Goal: Task Accomplishment & Management: Use online tool/utility

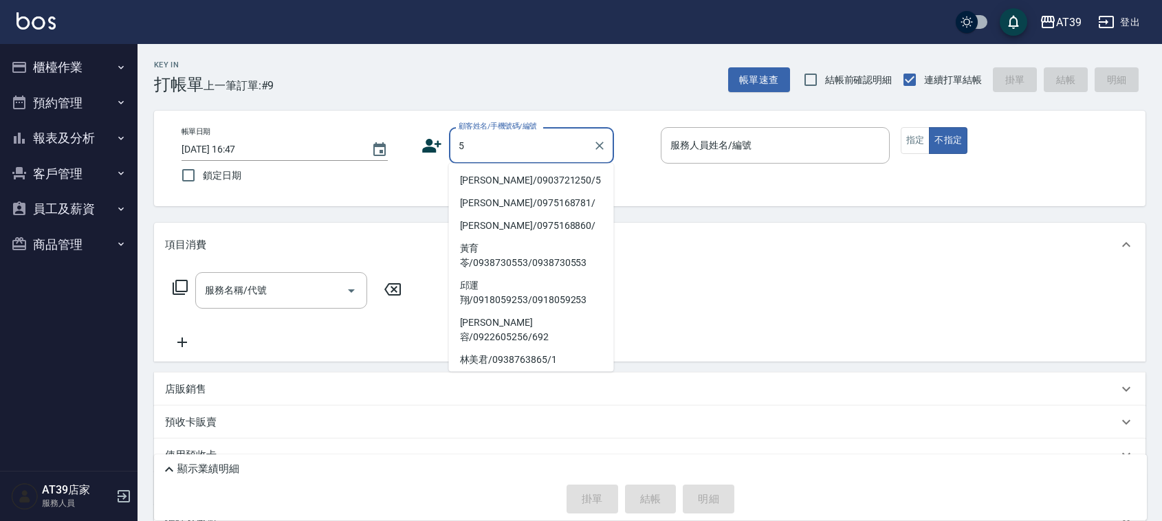
type input "Alan/0903721250/5"
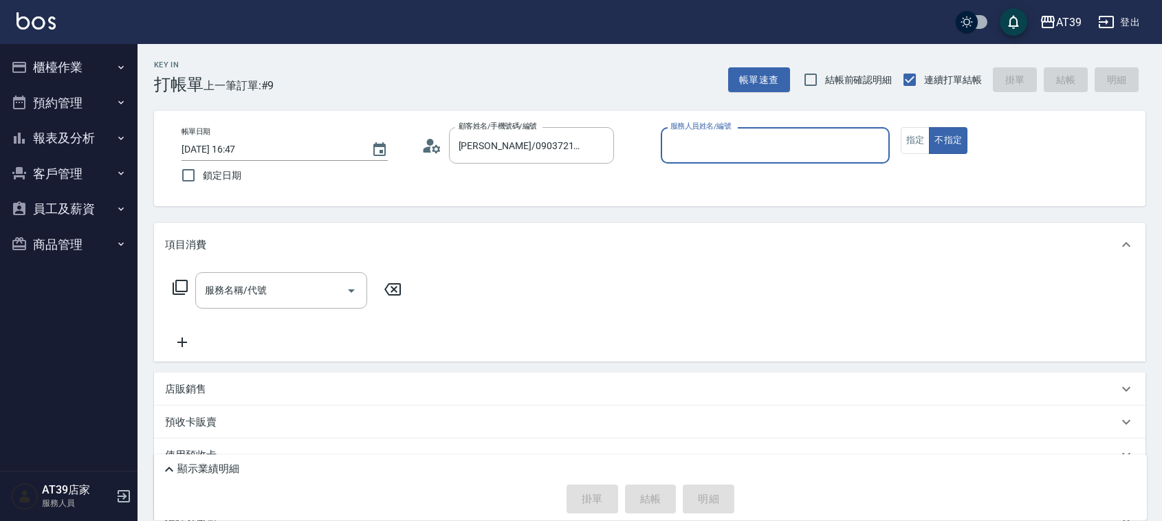
type input "愷爾-5"
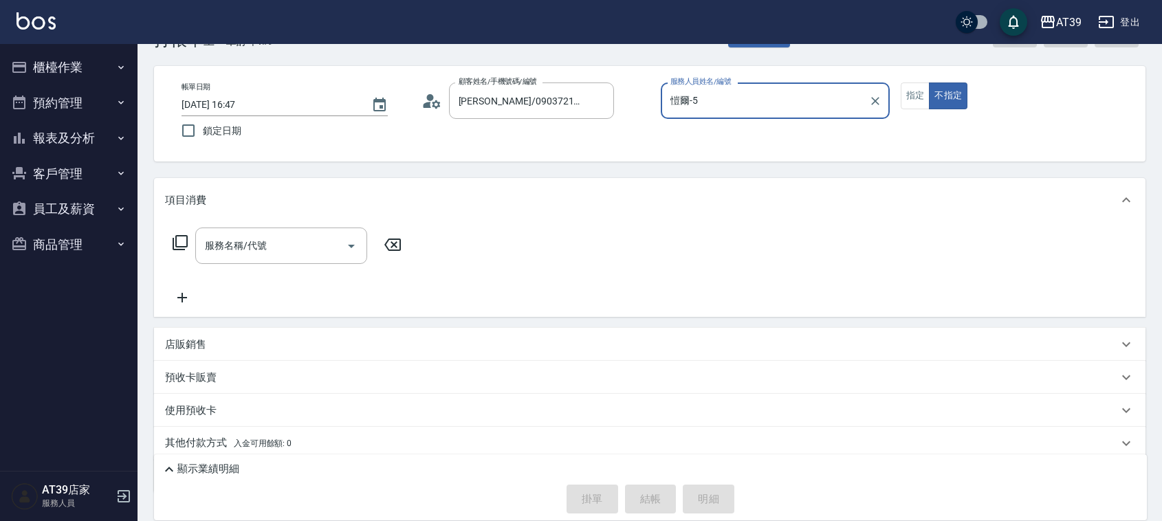
scroll to position [86, 0]
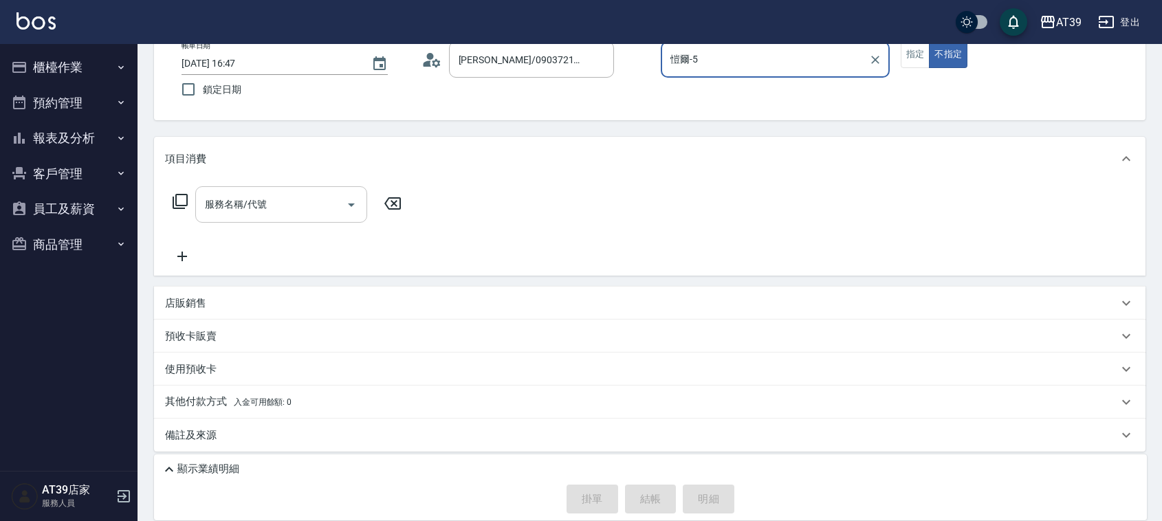
click at [234, 196] on input "服務名稱/代號" at bounding box center [270, 204] width 139 height 24
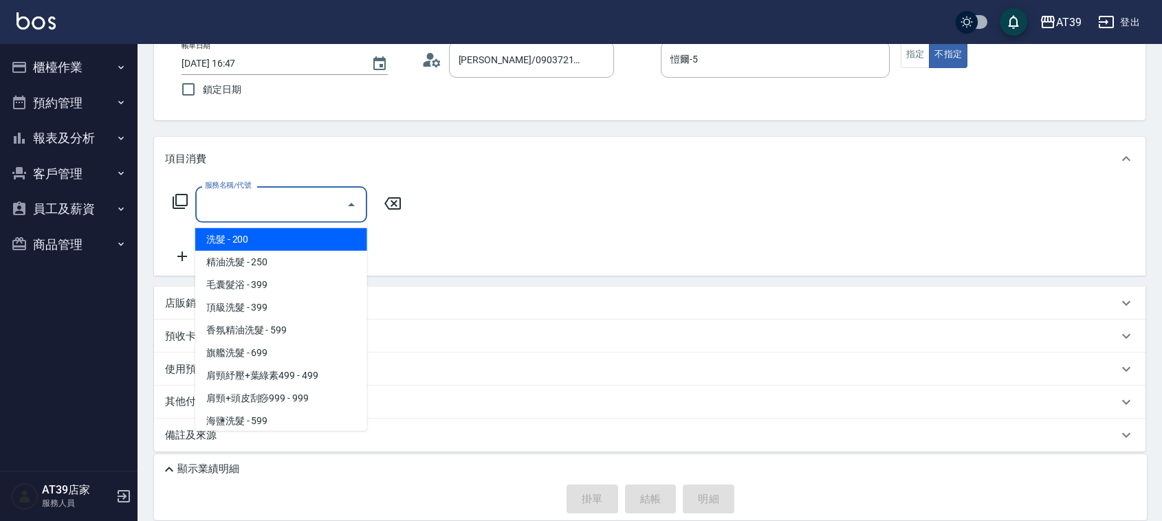
click at [177, 195] on icon at bounding box center [180, 201] width 15 height 15
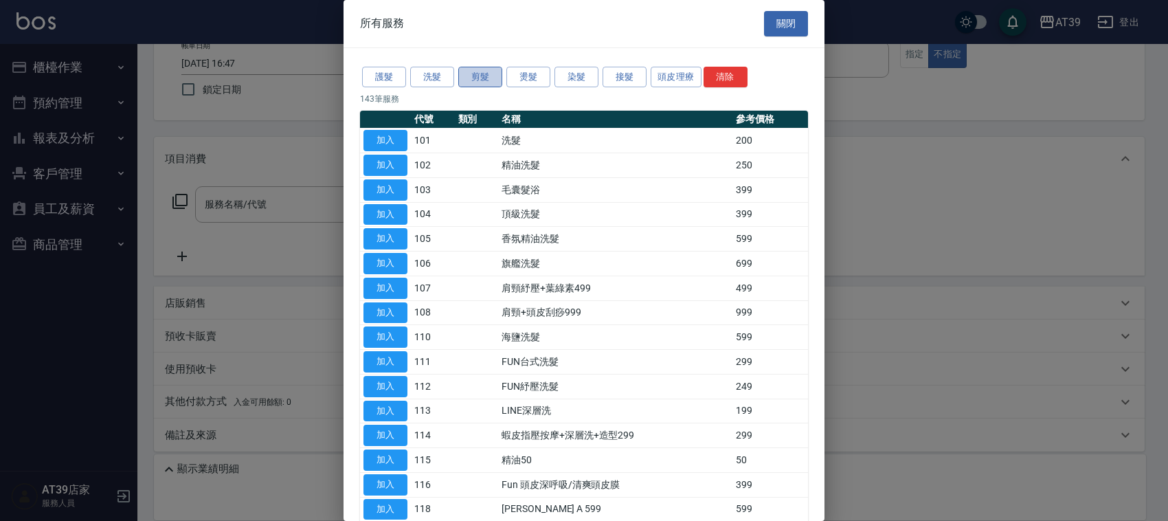
click at [476, 71] on button "剪髮" at bounding box center [480, 77] width 44 height 21
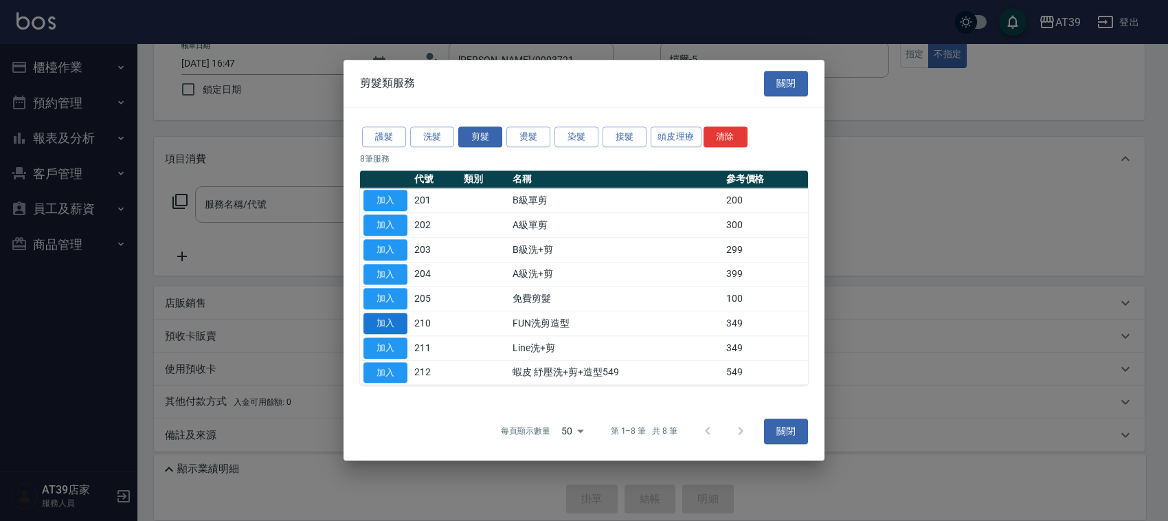
click at [399, 322] on button "加入" at bounding box center [386, 323] width 44 height 21
type input "FUN洗剪造型(210)"
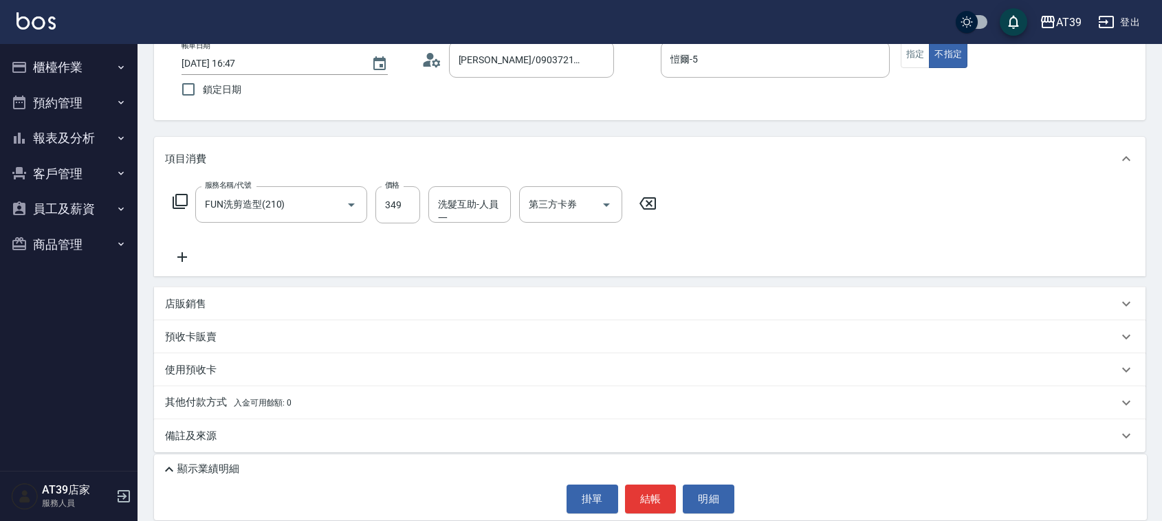
scroll to position [91, 0]
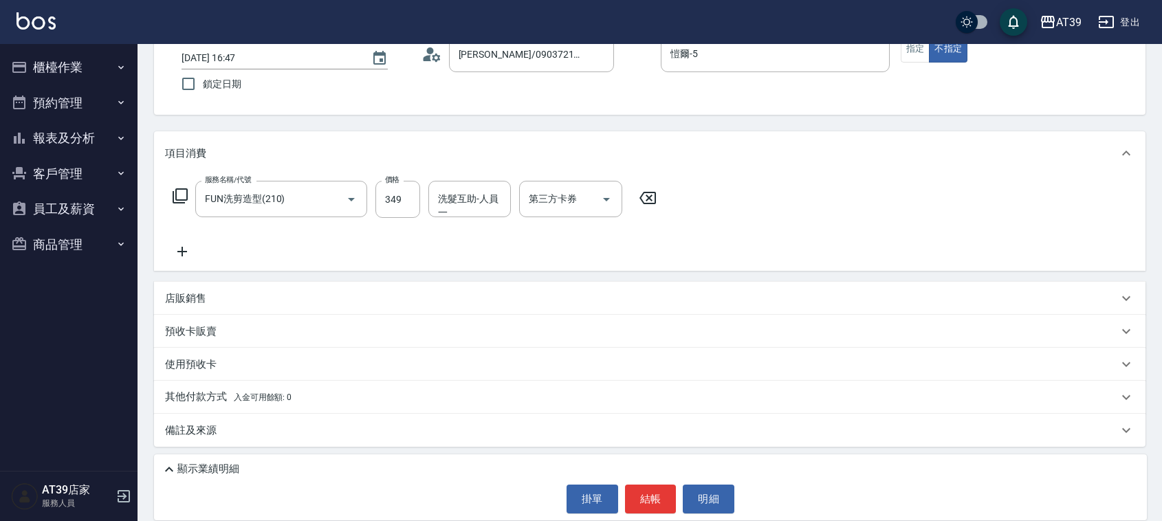
click at [215, 394] on p "其他付款方式 入金可用餘額: 0" at bounding box center [228, 397] width 126 height 15
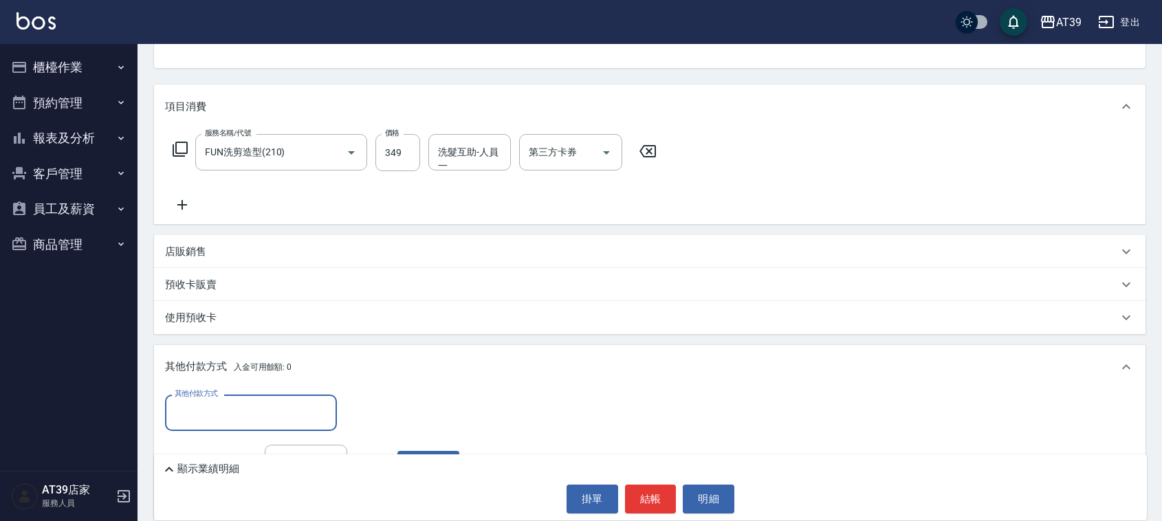
scroll to position [177, 0]
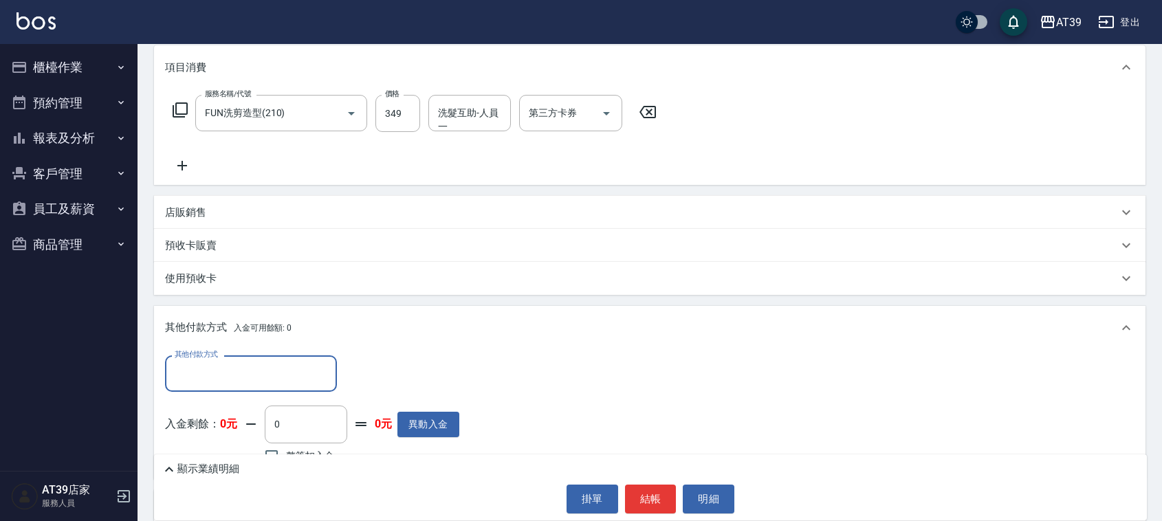
click at [254, 362] on input "其他付款方式" at bounding box center [250, 374] width 159 height 24
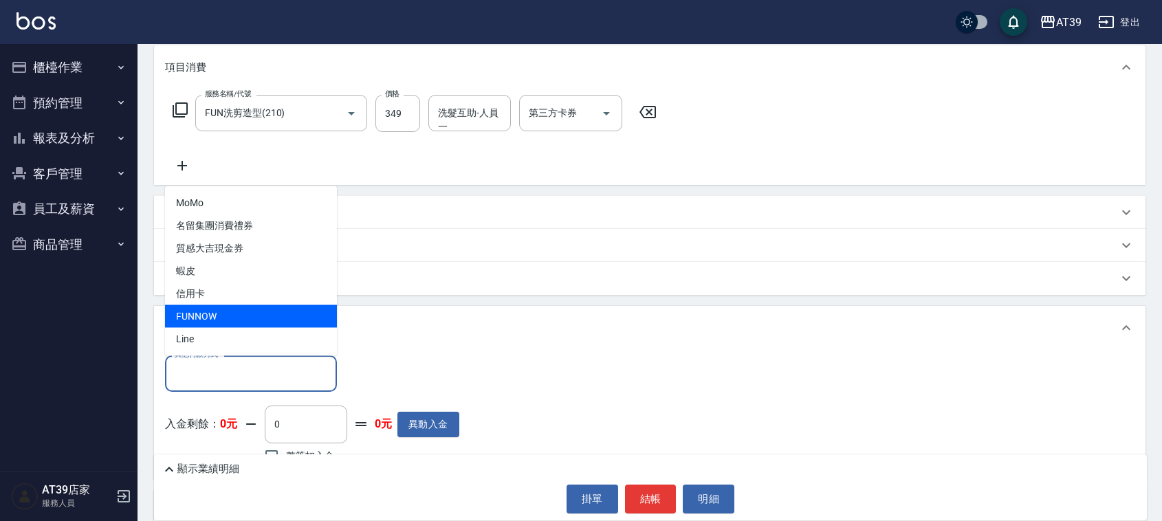
click at [262, 307] on span "FUNNOW" at bounding box center [251, 316] width 172 height 23
type input "FUNNOW"
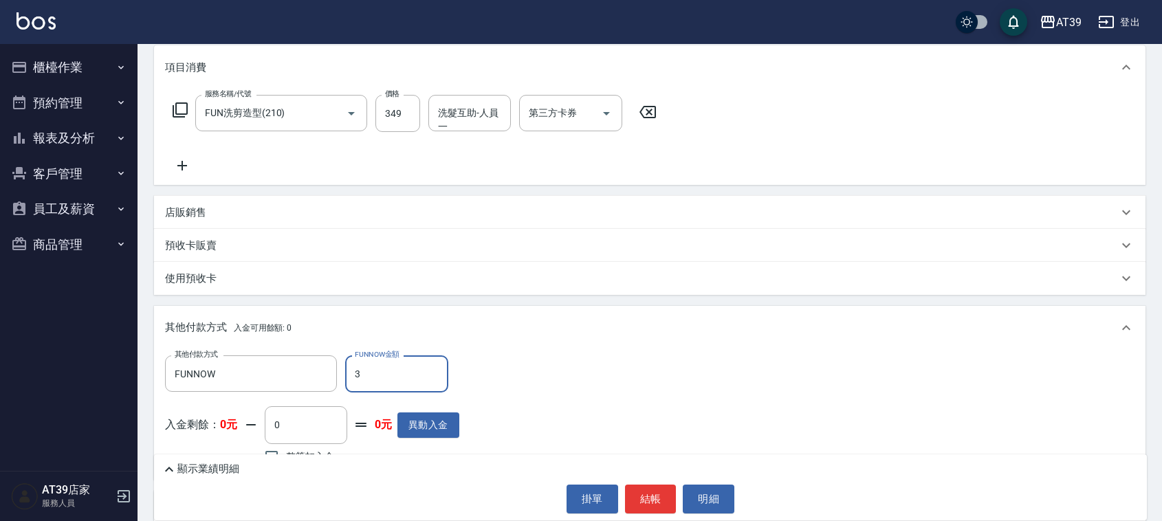
type input "349"
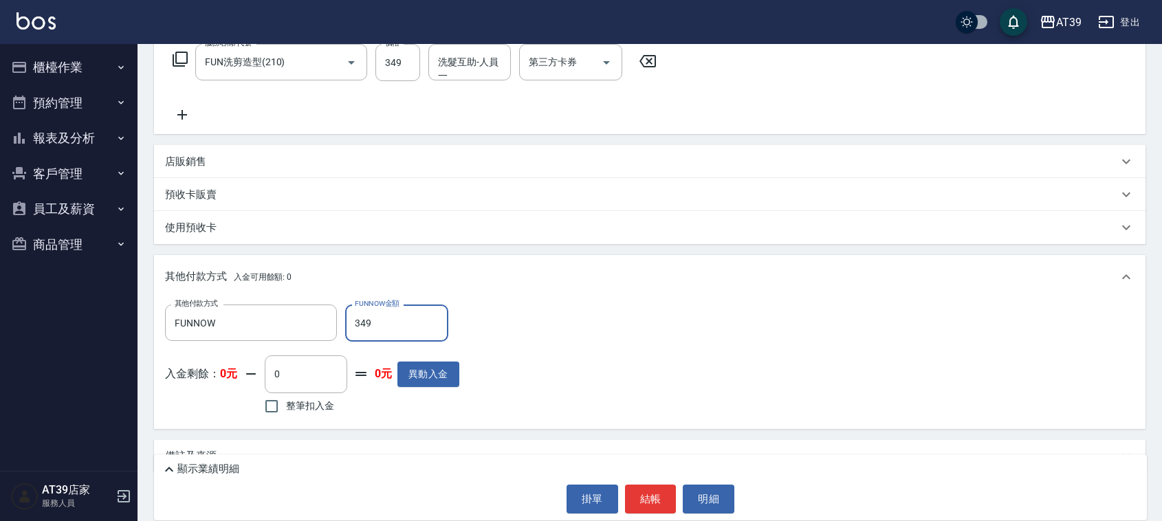
scroll to position [254, 0]
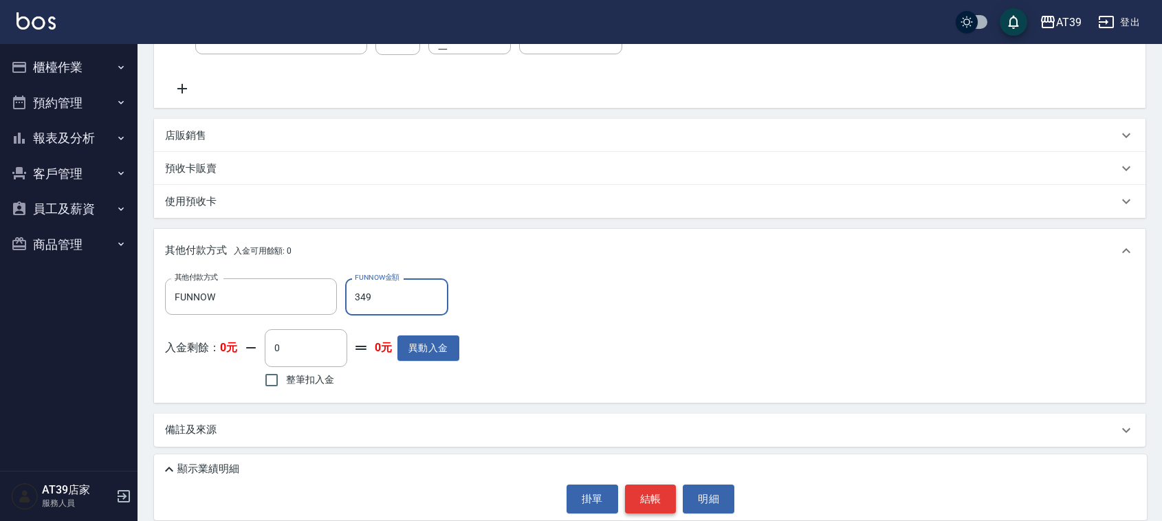
click at [644, 492] on button "結帳" at bounding box center [651, 499] width 52 height 29
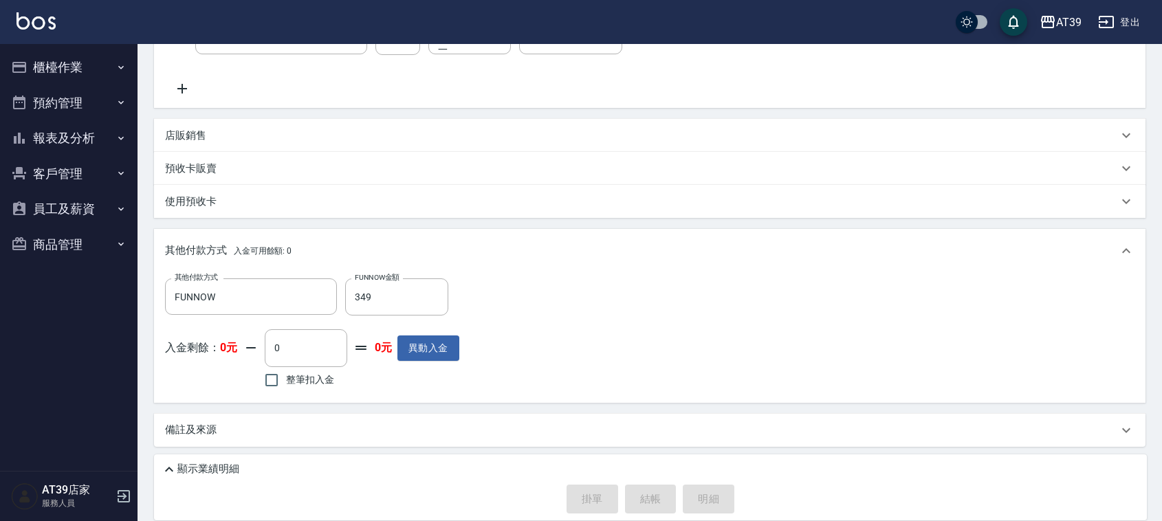
type input "2025/09/12 16:48"
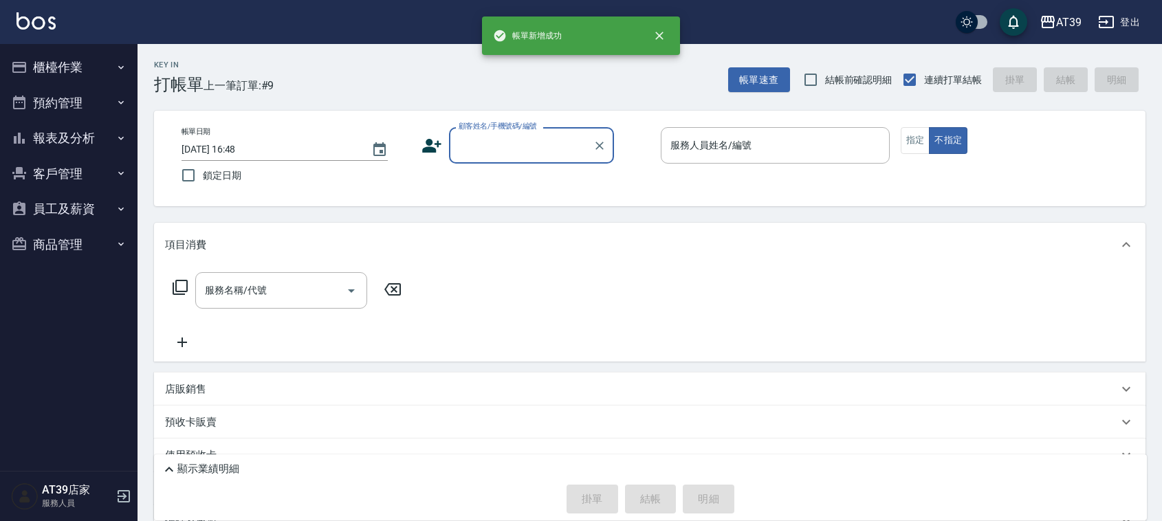
scroll to position [0, 0]
click at [101, 142] on button "報表及分析" at bounding box center [68, 138] width 126 height 36
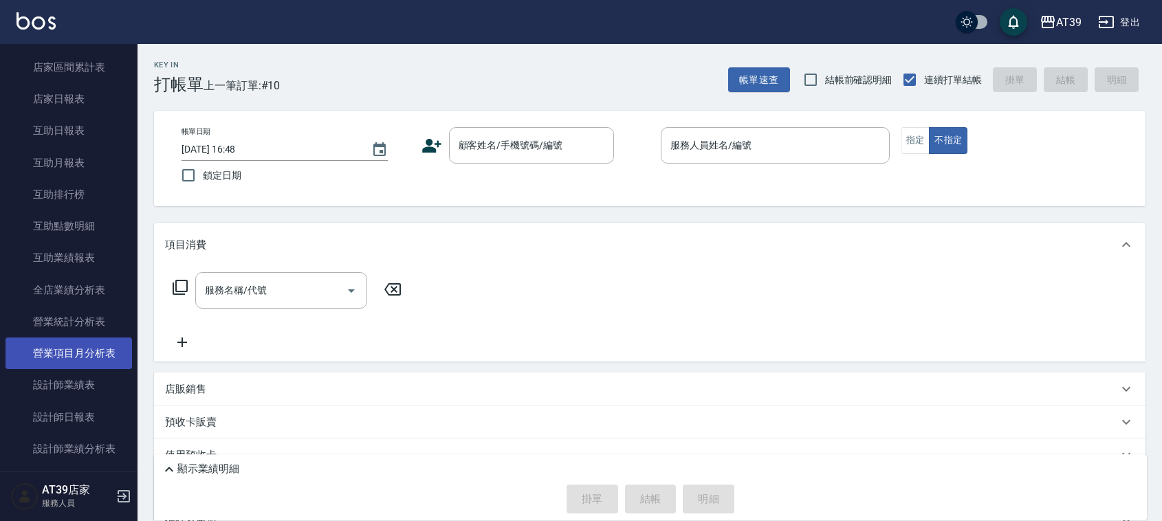
scroll to position [172, 0]
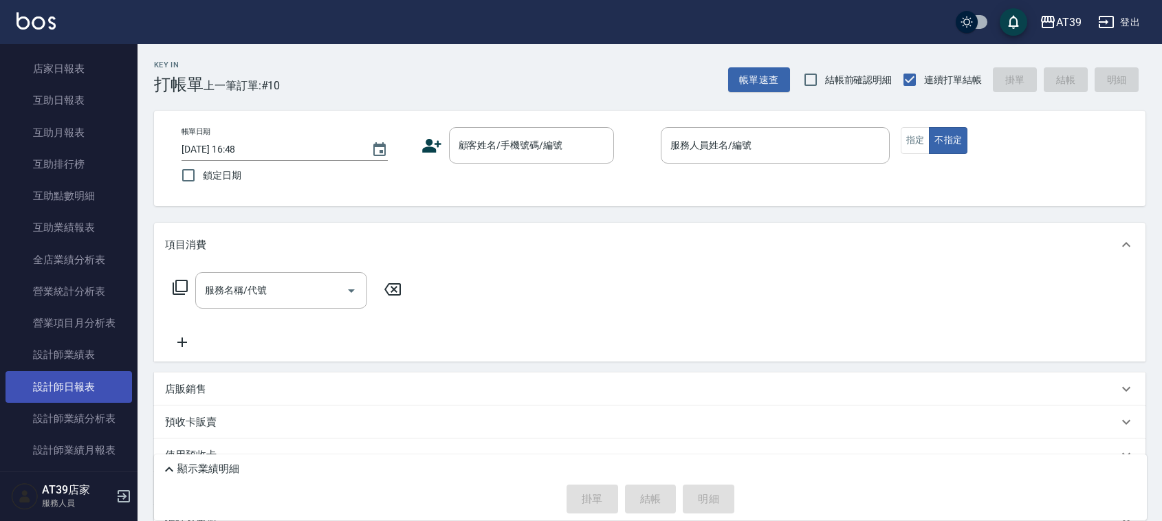
click at [101, 377] on link "設計師日報表" at bounding box center [68, 387] width 126 height 32
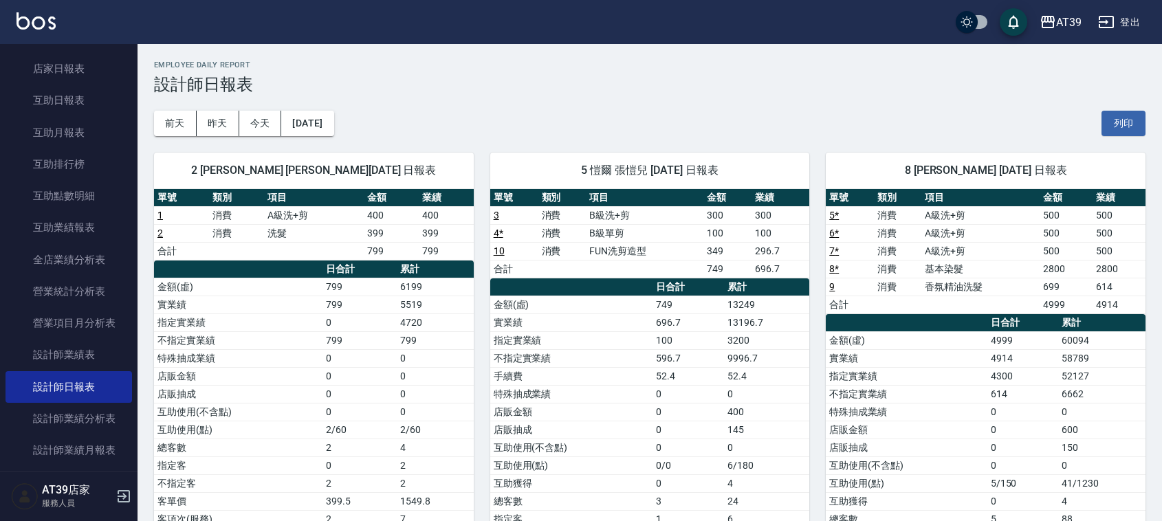
click at [31, 11] on div "AT39 登出" at bounding box center [581, 22] width 1162 height 44
click at [26, 17] on img at bounding box center [35, 20] width 39 height 17
